Goal: Task Accomplishment & Management: Use online tool/utility

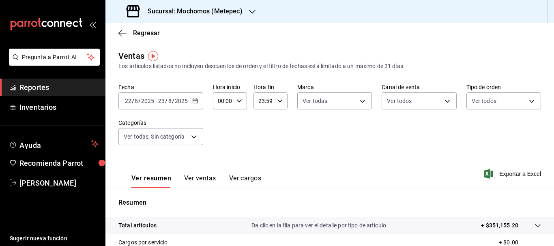
click at [195, 105] on div "[DATE] [DATE] - [DATE] [DATE]" at bounding box center [160, 100] width 85 height 17
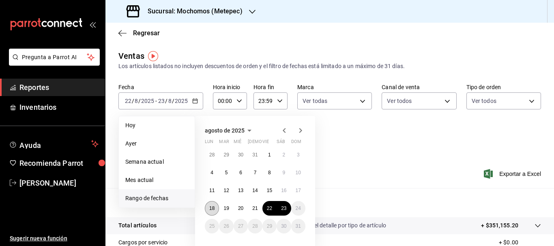
click at [212, 206] on abbr "18" at bounding box center [211, 209] width 5 height 6
click at [288, 206] on button "23" at bounding box center [284, 208] width 14 height 15
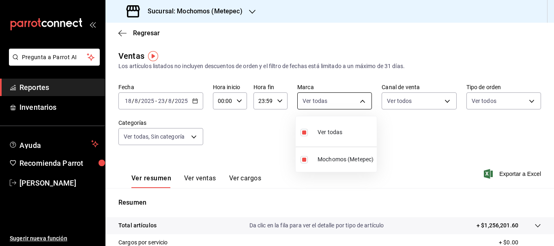
click at [362, 101] on body "Pregunta a Parrot AI Reportes Inventarios Ayuda Recomienda Parrot [PERSON_NAME]…" at bounding box center [277, 123] width 554 height 246
click at [346, 136] on li "Ver todas" at bounding box center [336, 132] width 81 height 24
checkbox input "false"
click at [504, 172] on div at bounding box center [277, 123] width 554 height 246
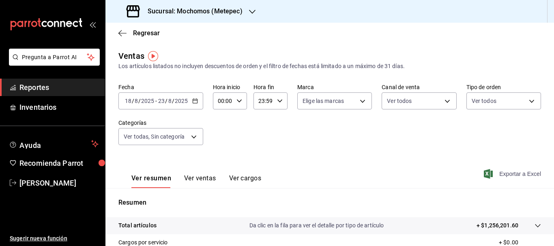
click at [505, 173] on span "Exportar a Excel" at bounding box center [513, 174] width 56 height 10
